Goal: Navigation & Orientation: Find specific page/section

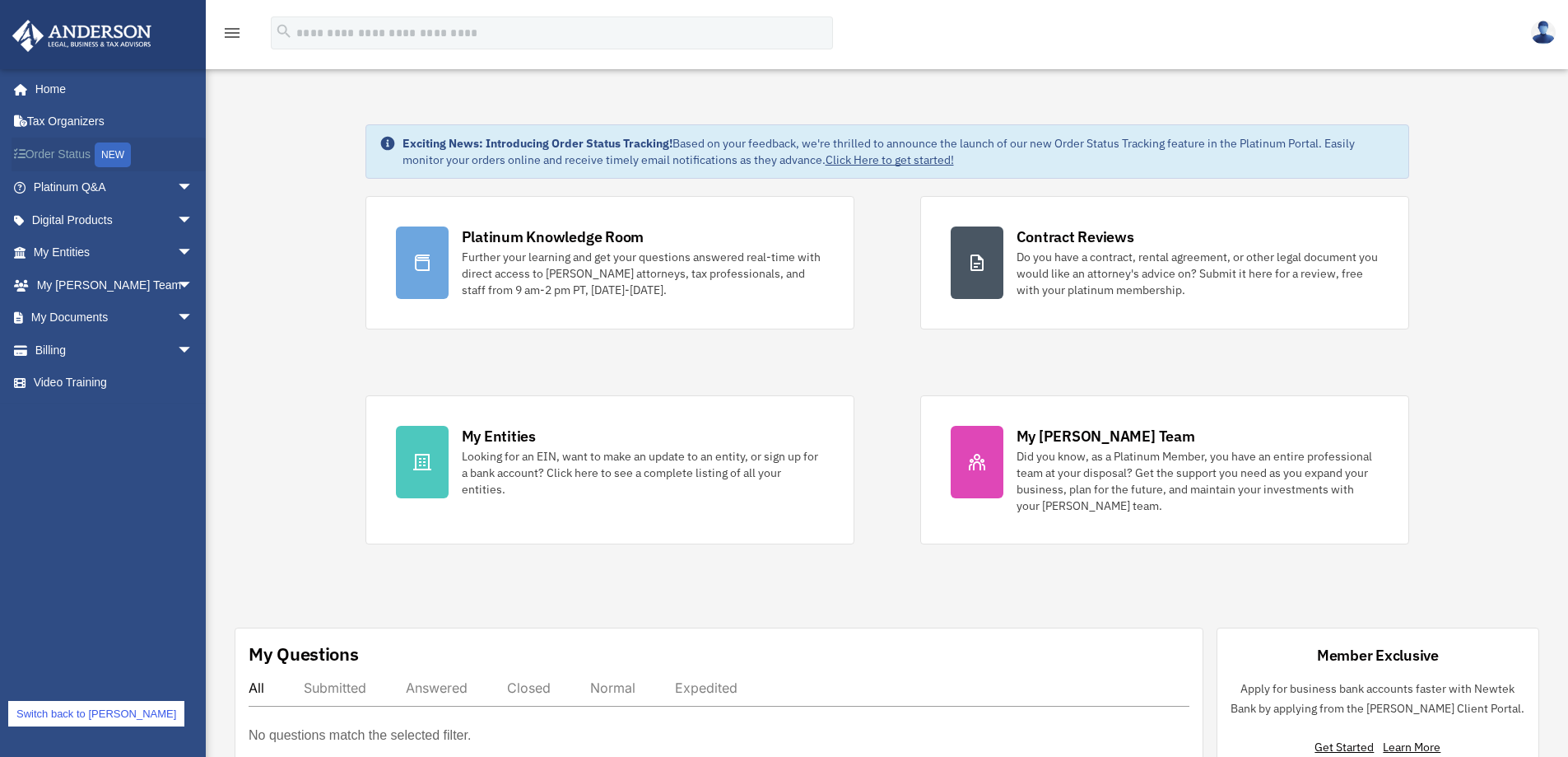
click at [80, 146] on link "Order Status NEW" at bounding box center [115, 154] width 207 height 33
click at [86, 713] on link "Switch back to [PERSON_NAME]" at bounding box center [96, 713] width 176 height 25
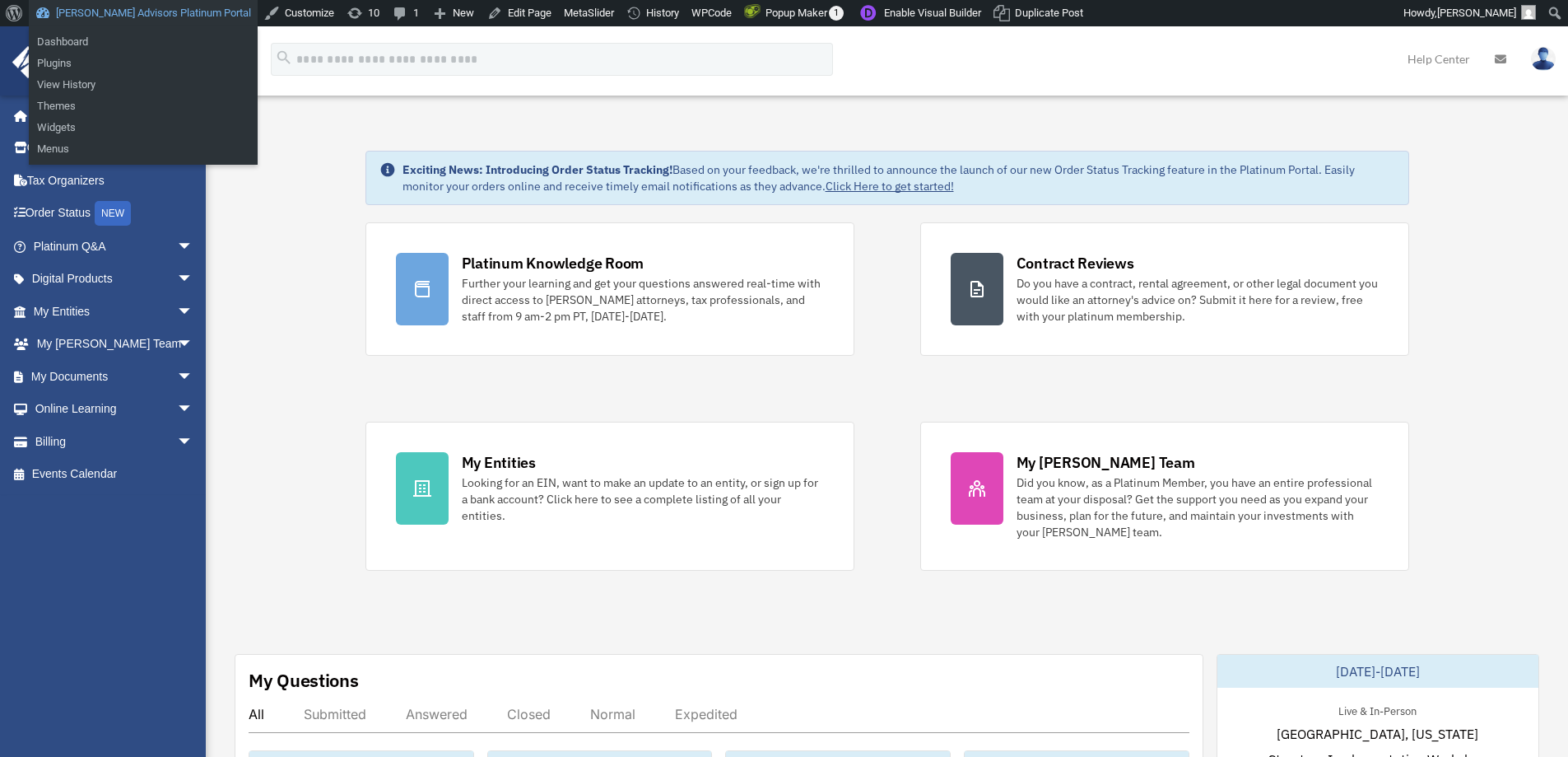
click at [174, 17] on link "[PERSON_NAME] Advisors Platinum Portal" at bounding box center [142, 13] width 229 height 26
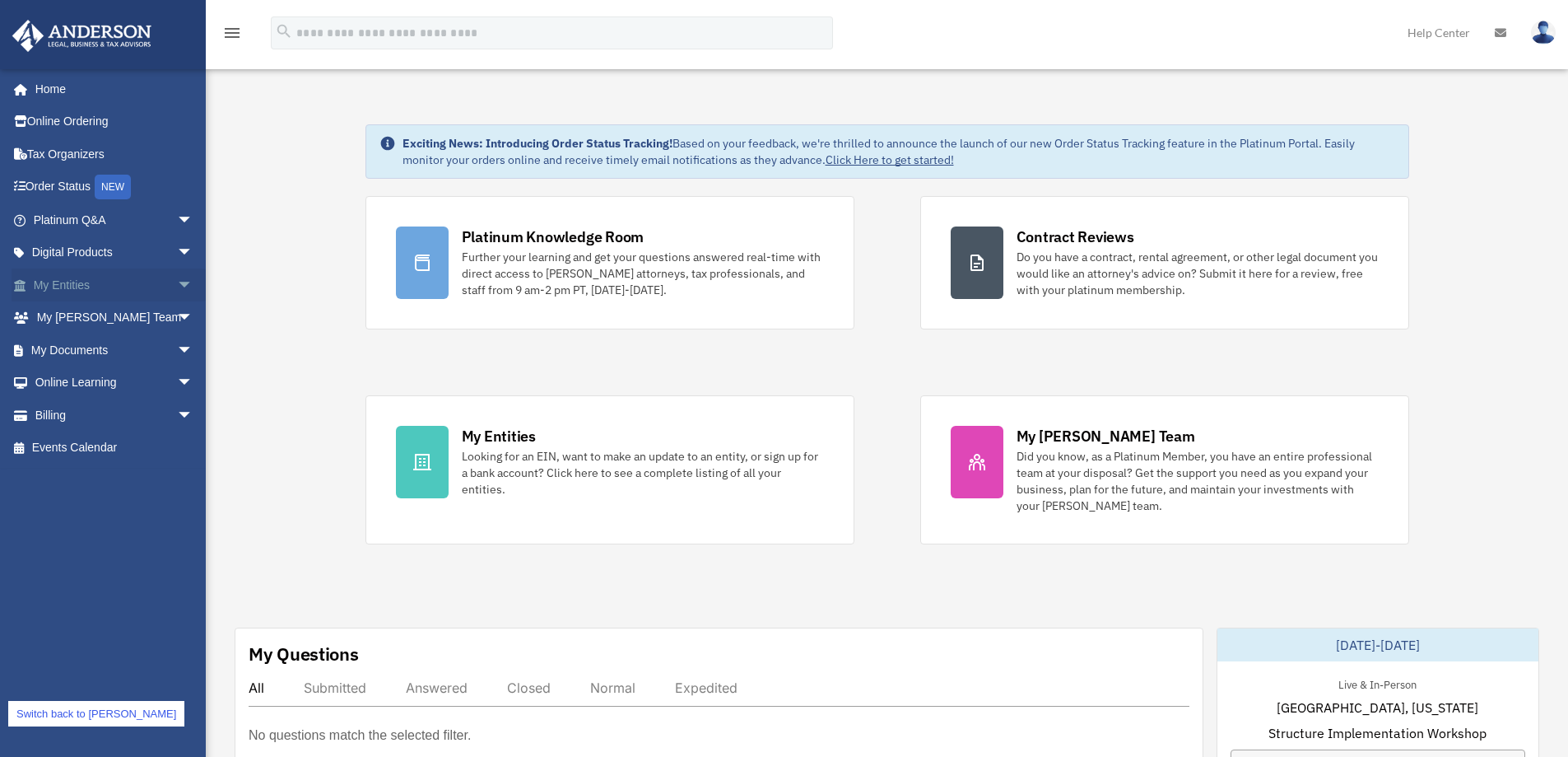
click at [131, 281] on link "My Entities arrow_drop_down" at bounding box center [115, 285] width 207 height 33
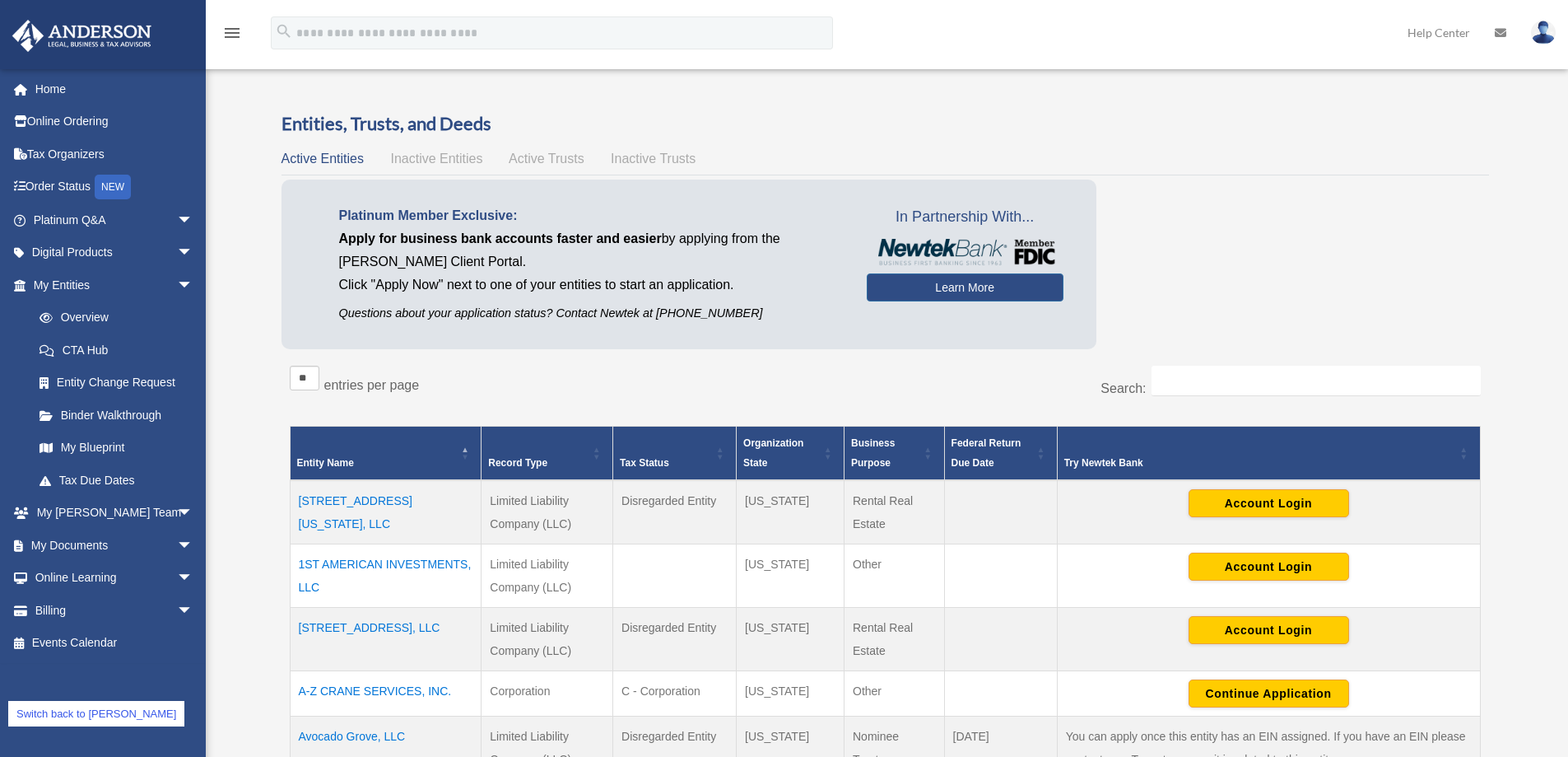
click at [575, 160] on span "Active Trusts" at bounding box center [547, 158] width 75 height 14
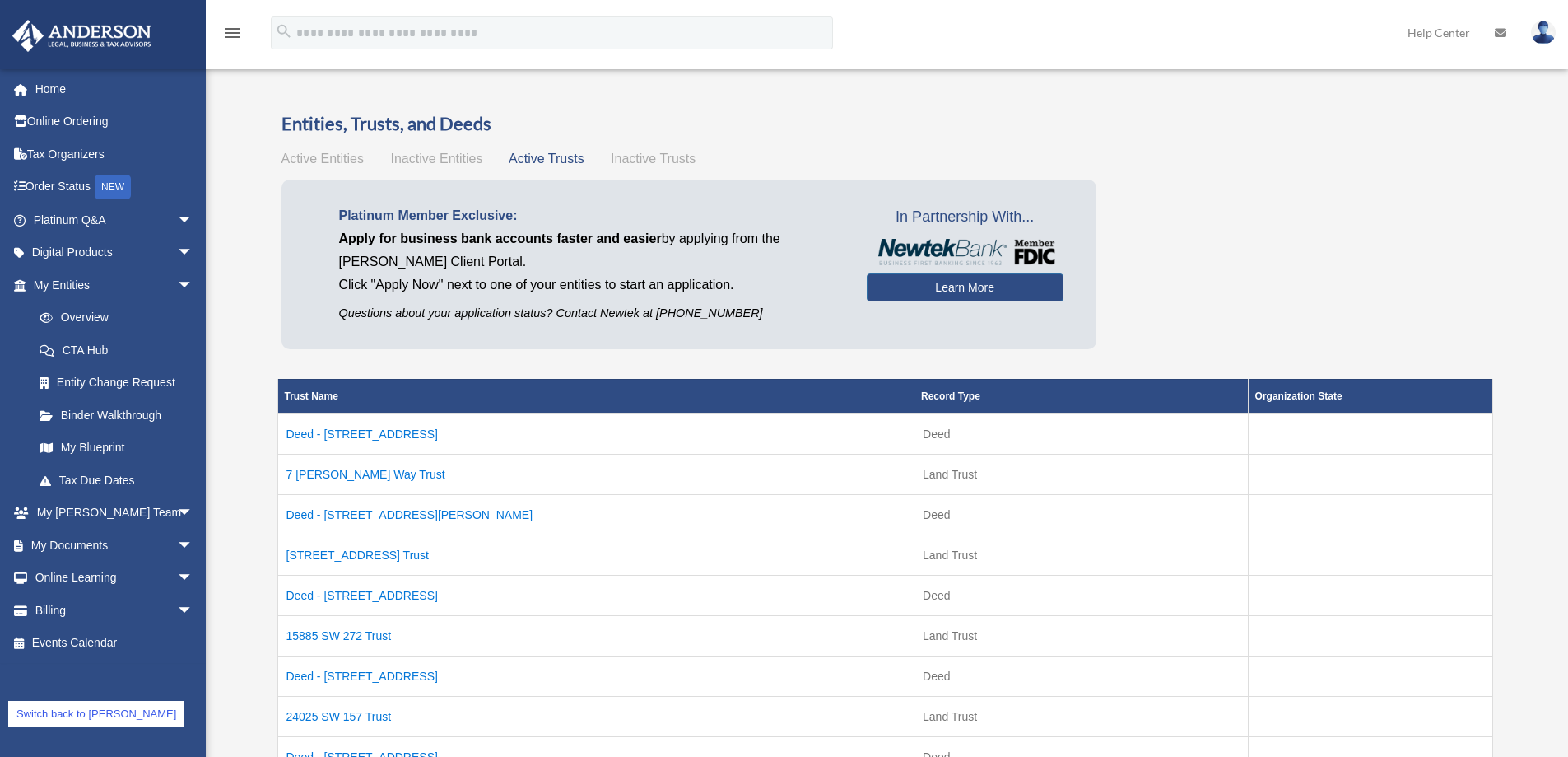
click at [72, 714] on link "Switch back to cowens" at bounding box center [96, 713] width 176 height 25
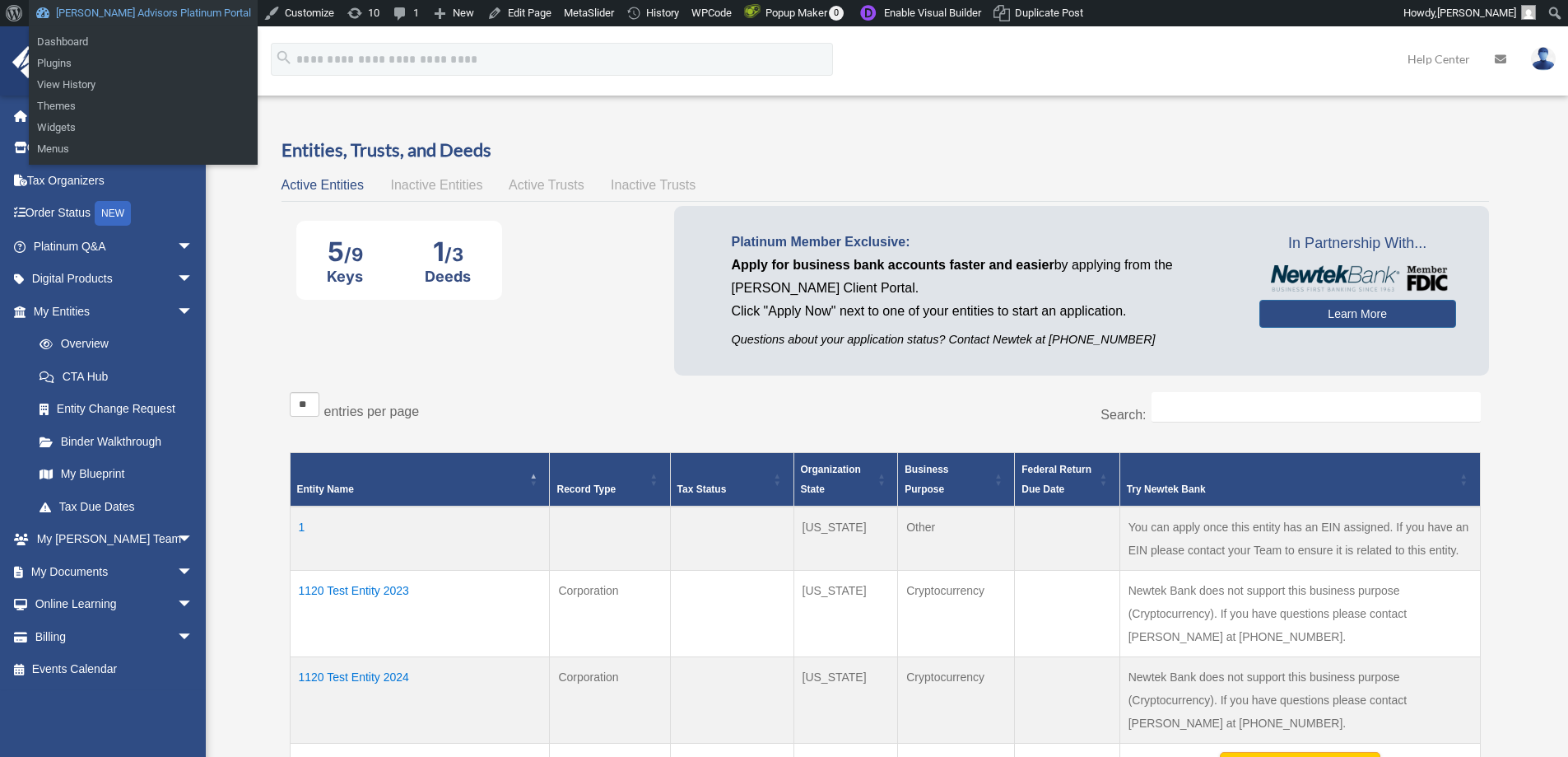
click at [118, 17] on link "[PERSON_NAME] Advisors Platinum Portal" at bounding box center [142, 13] width 229 height 26
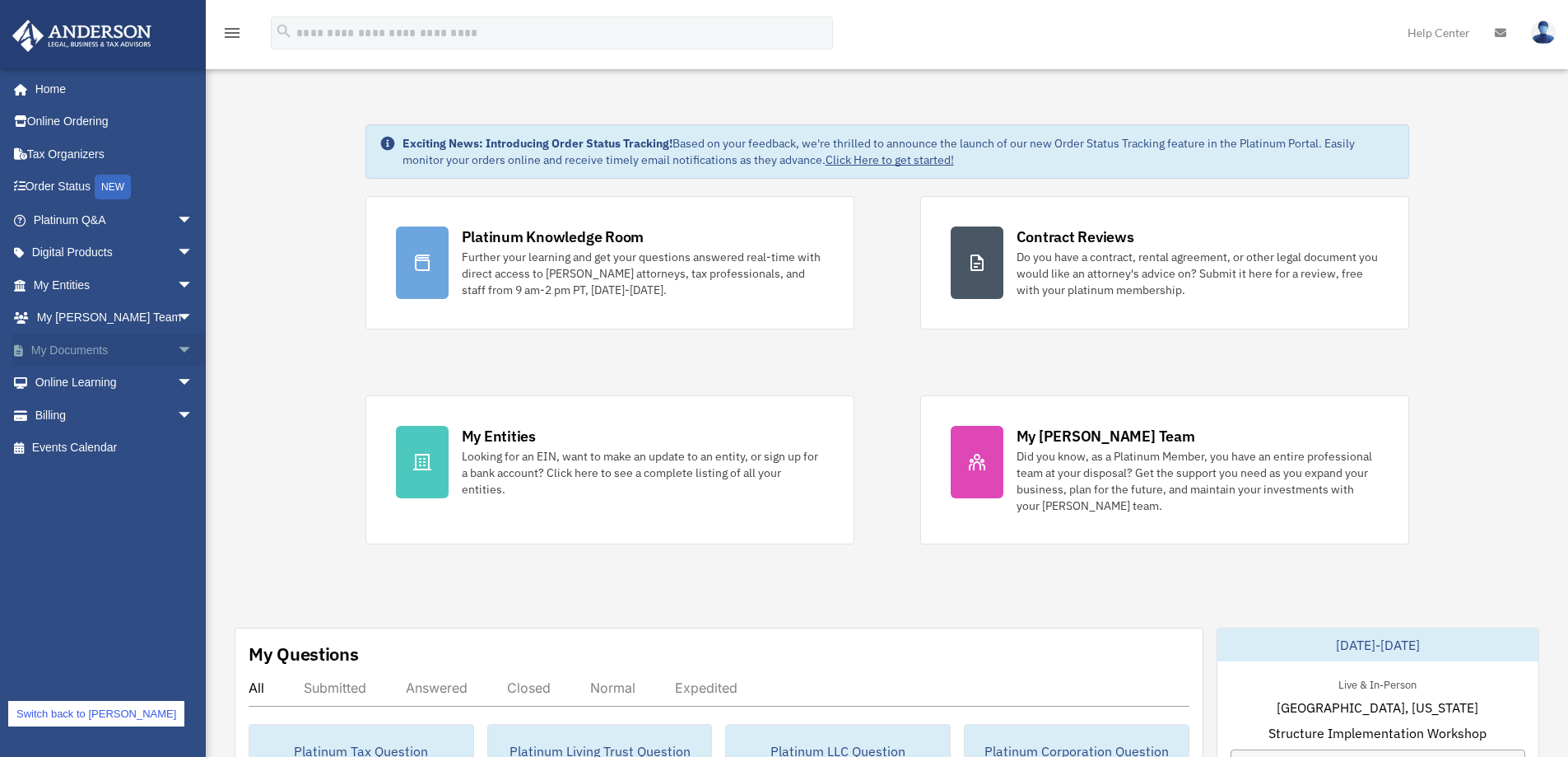
click at [92, 348] on link "My Documents arrow_drop_down" at bounding box center [115, 349] width 207 height 33
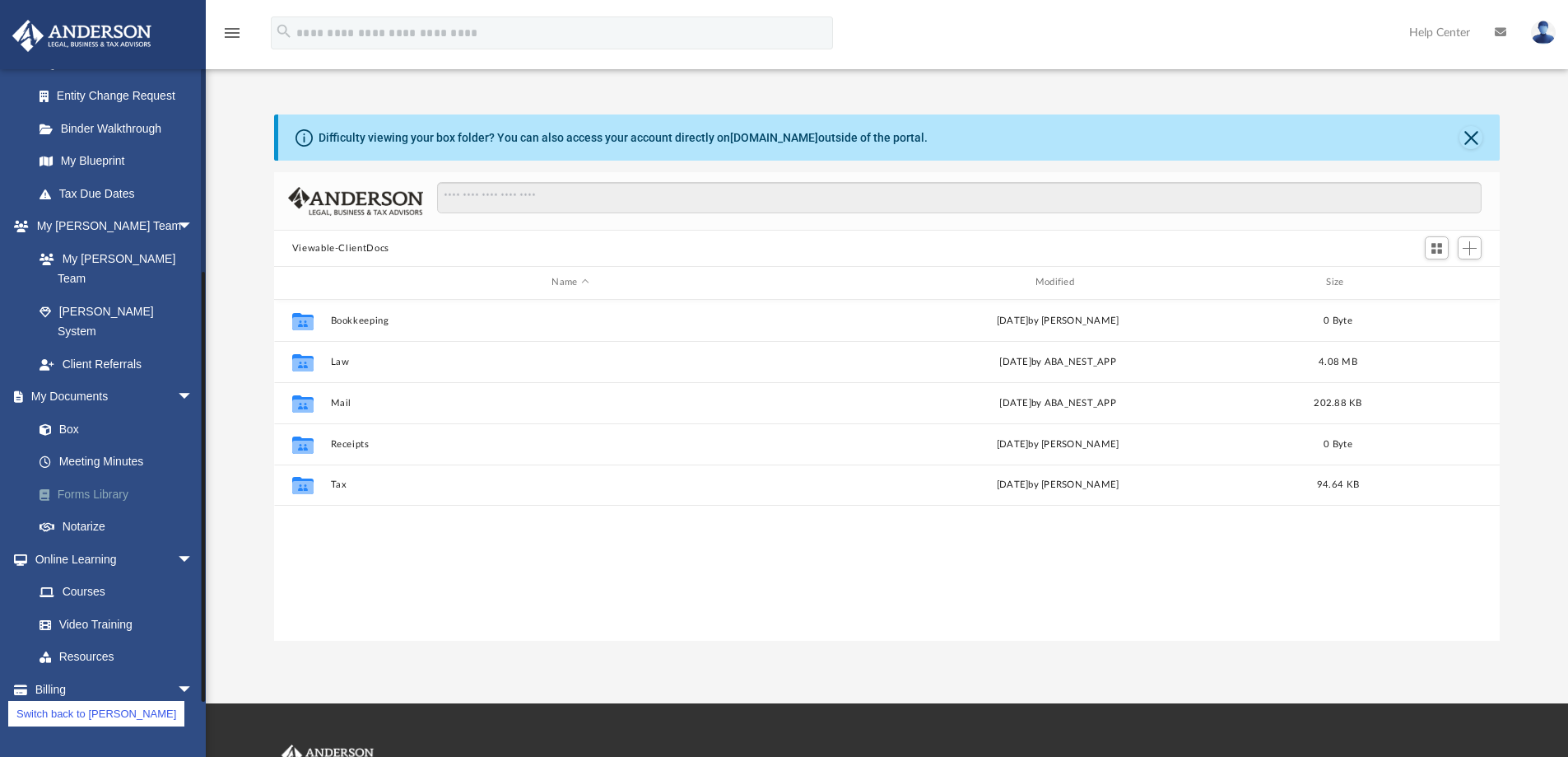
scroll to position [363, 1213]
click at [79, 477] on link "Forms Library" at bounding box center [121, 493] width 195 height 33
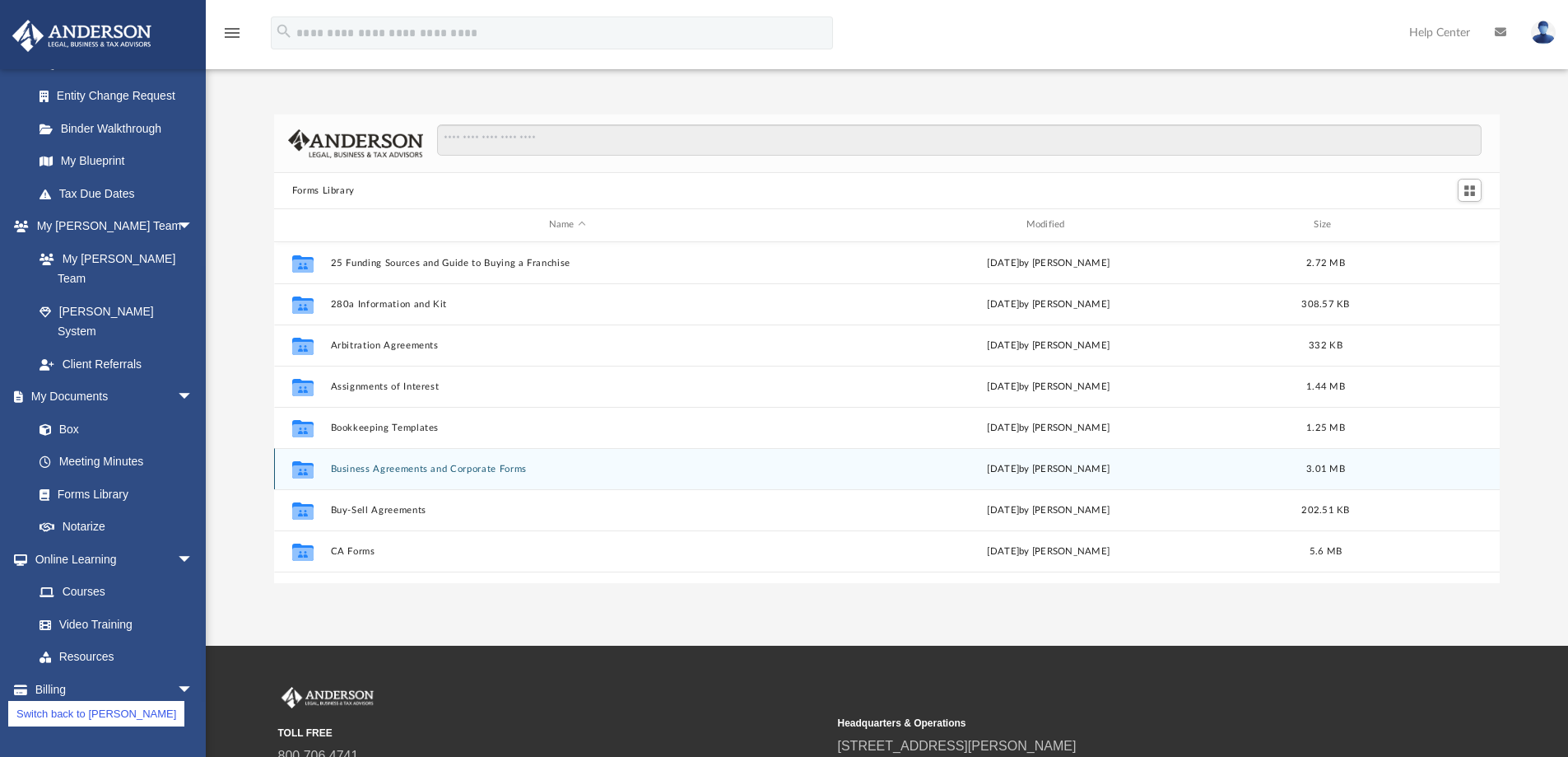
scroll to position [363, 1213]
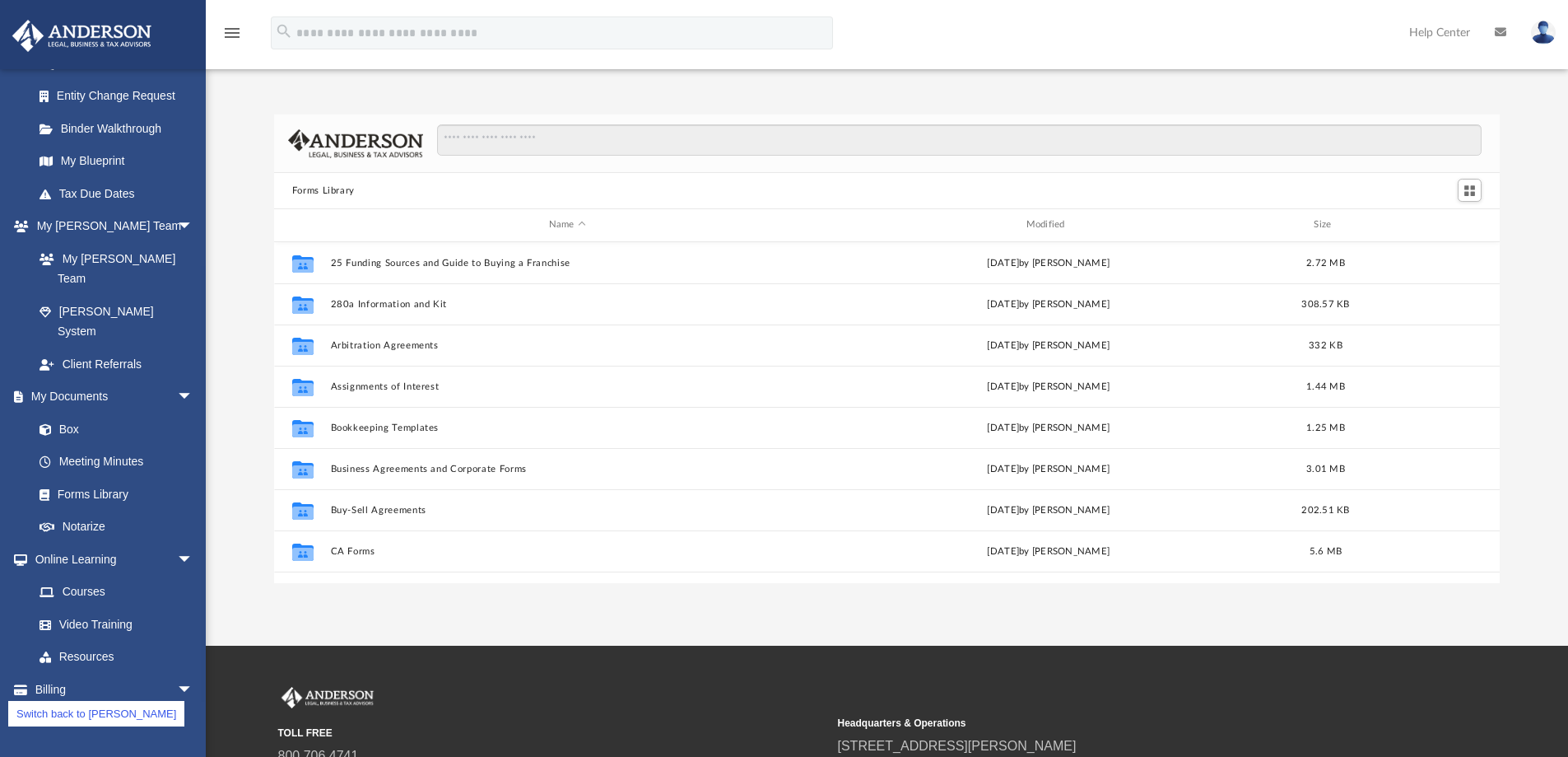
click at [69, 711] on link "Switch back to [PERSON_NAME]" at bounding box center [96, 713] width 176 height 25
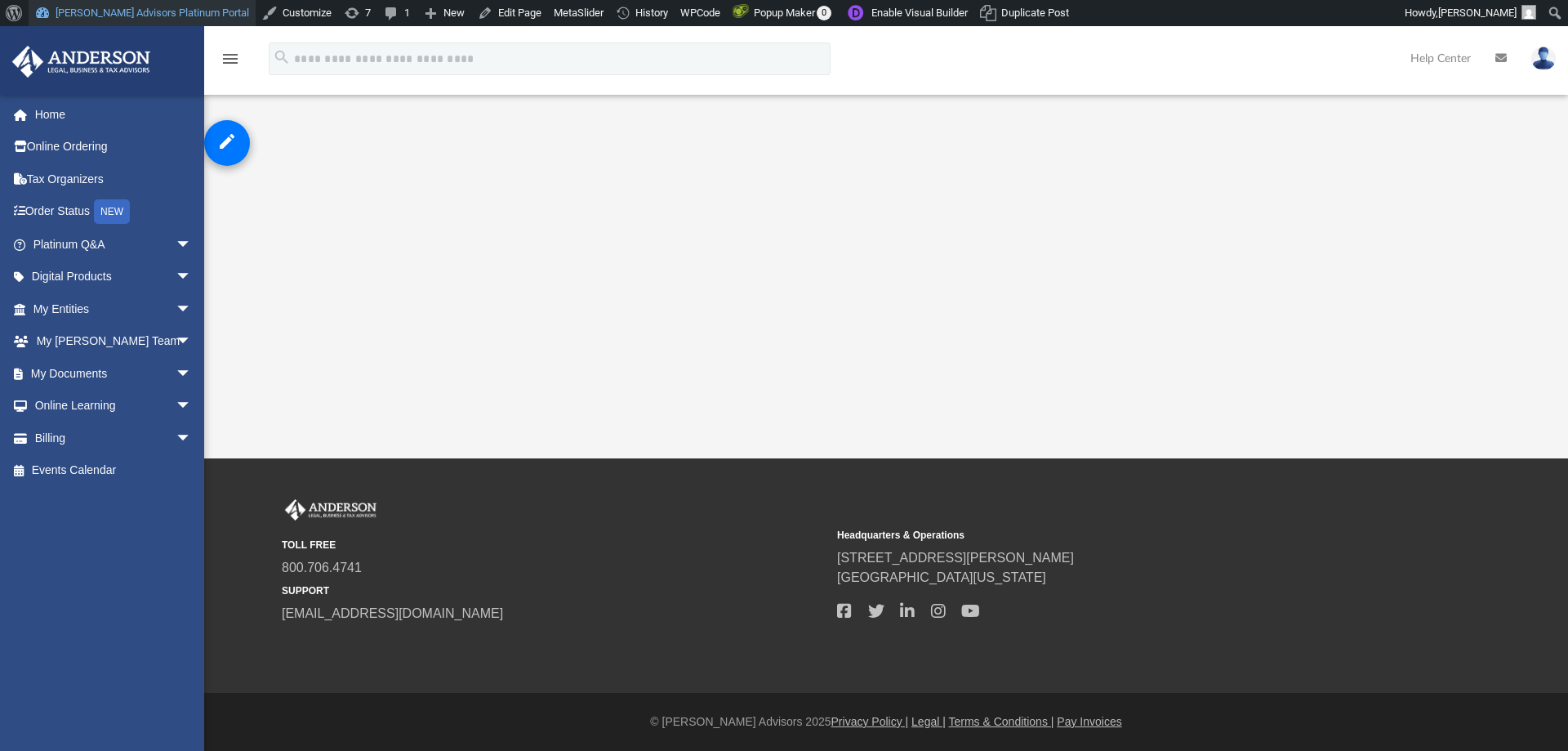
click at [126, 7] on link "[PERSON_NAME] Advisors Platinum Portal" at bounding box center [141, 12] width 227 height 26
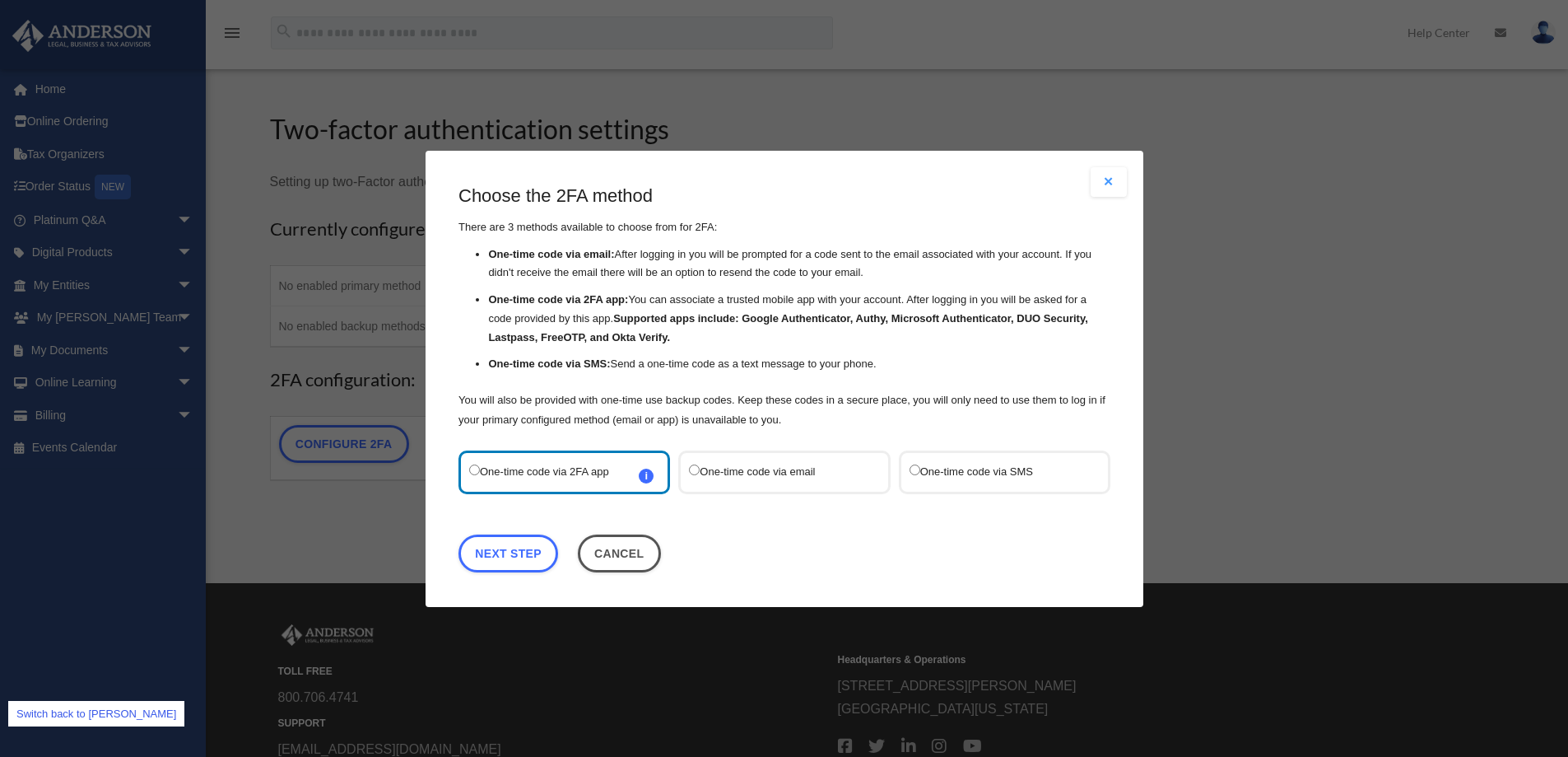
click at [115, 713] on link "Switch back to cowens" at bounding box center [96, 713] width 176 height 25
